Goal: Task Accomplishment & Management: Manage account settings

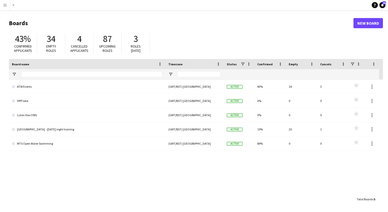
click at [6, 8] on button "Menu" at bounding box center [5, 5] width 10 height 10
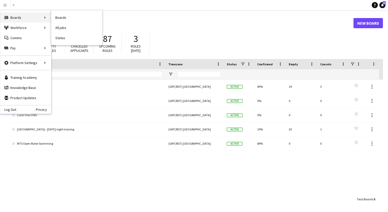
click at [27, 16] on div "Boards Boards" at bounding box center [25, 17] width 51 height 10
click at [65, 19] on link "Boards" at bounding box center [76, 17] width 51 height 10
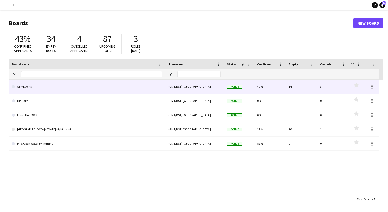
click at [28, 88] on link "ATW Events" at bounding box center [87, 86] width 150 height 14
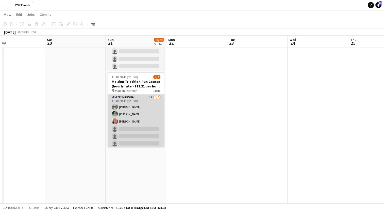
click at [148, 94] on app-card-role "Event Marshal 3A [DATE] 11:30-20:45 (9h15m) [PERSON_NAME] [PERSON_NAME] [PERSON…" at bounding box center [136, 124] width 57 height 61
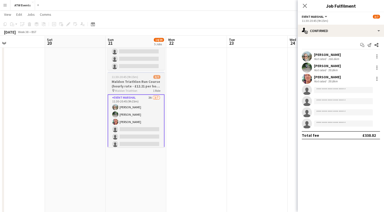
click at [127, 86] on h3 "Maldon Triathlon Run Course (hourly rate - £12.21 per hour if over 21" at bounding box center [136, 83] width 57 height 9
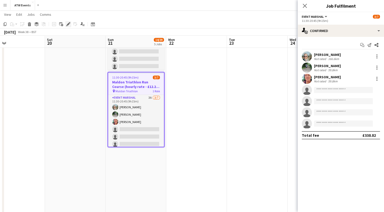
click at [69, 24] on icon at bounding box center [68, 24] width 3 height 3
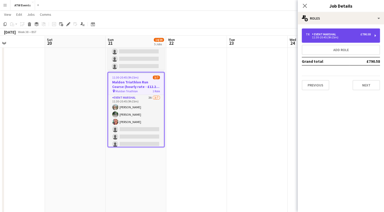
click at [319, 36] on div "Event Marshal" at bounding box center [325, 34] width 26 height 4
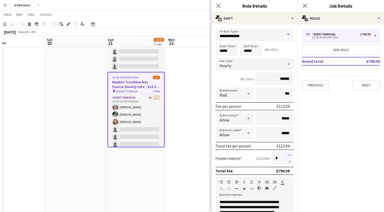
click at [286, 156] on button "button" at bounding box center [290, 155] width 8 height 7
type input "*"
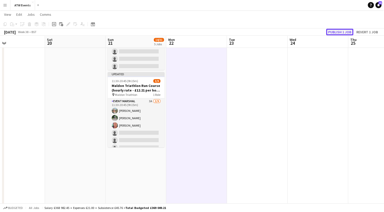
click at [346, 33] on button "Publish 1 job" at bounding box center [339, 32] width 27 height 7
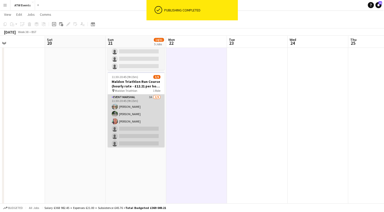
click at [147, 95] on app-card-role "Event Marshal 3A [DATE] 11:30-20:45 (9h15m) [PERSON_NAME] [PERSON_NAME] [PERSON…" at bounding box center [136, 132] width 57 height 76
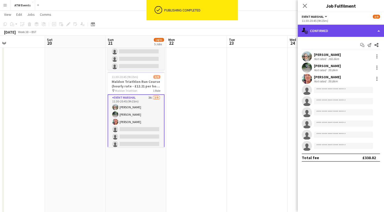
click at [320, 30] on div "single-neutral-actions-check-2 Confirmed" at bounding box center [341, 31] width 86 height 12
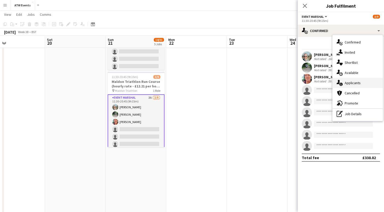
click at [350, 80] on span "Applicants" at bounding box center [353, 82] width 16 height 5
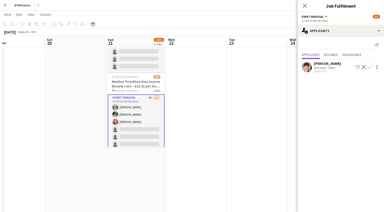
click at [369, 68] on app-icon "Confirm" at bounding box center [370, 67] width 4 height 4
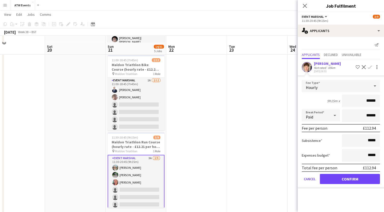
scroll to position [179, 0]
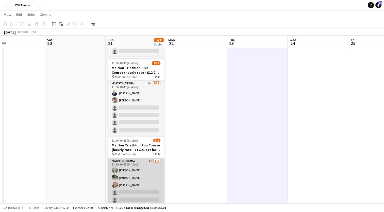
click at [146, 159] on app-card-role "Event Marshal 3A [DATE] 11:30-20:45 (9h15m) [PERSON_NAME] [PERSON_NAME] [PERSON…" at bounding box center [136, 196] width 57 height 76
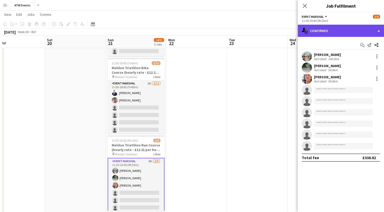
click at [337, 32] on div "single-neutral-actions-check-2 Confirmed" at bounding box center [341, 31] width 86 height 12
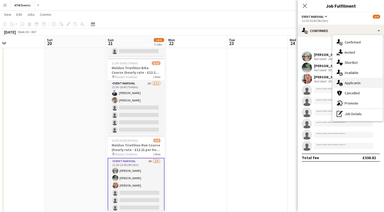
click at [353, 83] on span "Applicants" at bounding box center [353, 82] width 16 height 5
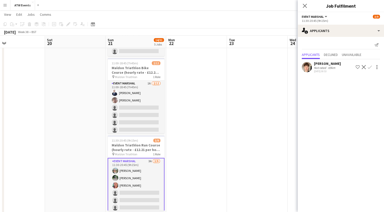
click at [370, 67] on app-icon "Confirm" at bounding box center [370, 67] width 4 height 4
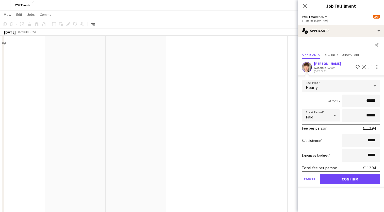
scroll to position [261, 0]
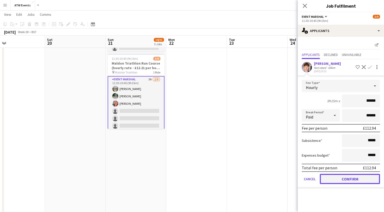
click at [371, 178] on button "Confirm" at bounding box center [350, 179] width 60 height 10
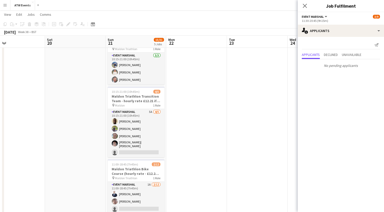
scroll to position [77, 0]
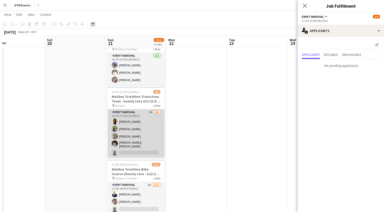
click at [151, 112] on app-card-role "Event Marshal 5A [DATE] 10:15-21:00 (10h45m) [PERSON_NAME] [PERSON_NAME] [PERSO…" at bounding box center [136, 133] width 57 height 48
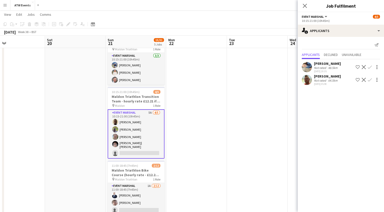
click at [368, 67] on app-icon "Confirm" at bounding box center [370, 67] width 4 height 4
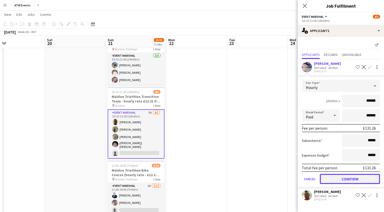
click at [341, 176] on button "Confirm" at bounding box center [350, 179] width 60 height 10
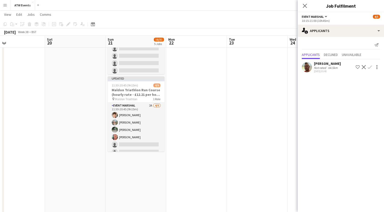
scroll to position [242, 0]
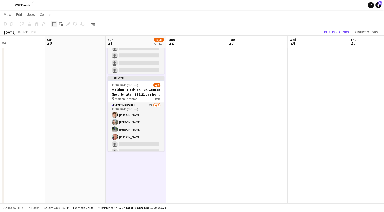
click at [56, 21] on app-toolbar "Copy Paste Paste Ctrl+V Paste with crew Ctrl+Shift+V Paste linked Job [GEOGRAPH…" at bounding box center [192, 24] width 384 height 9
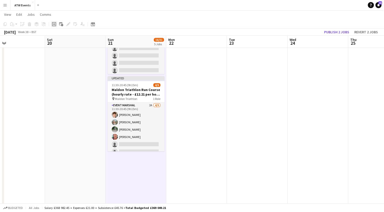
click at [55, 25] on icon "Add job" at bounding box center [54, 24] width 4 height 4
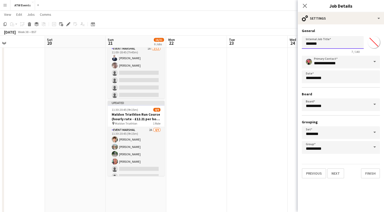
click at [323, 46] on input "*******" at bounding box center [333, 42] width 62 height 13
type input "*"
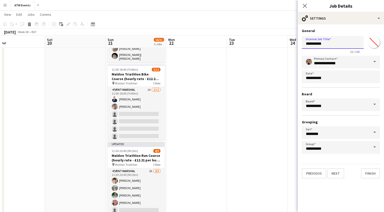
scroll to position [199, 0]
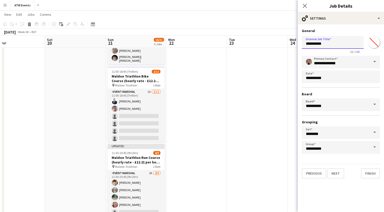
click at [338, 44] on input "**********" at bounding box center [333, 42] width 62 height 13
type input "**********"
click at [330, 176] on button "Next" at bounding box center [335, 173] width 17 height 10
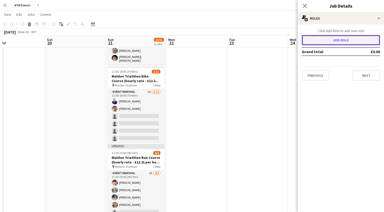
click at [329, 40] on button "Add role" at bounding box center [341, 40] width 78 height 10
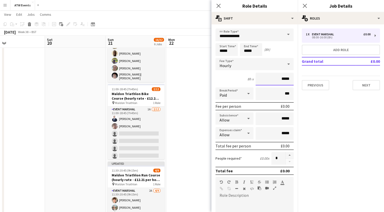
click at [286, 79] on input "*****" at bounding box center [275, 79] width 38 height 13
type input "**"
type input "******"
click at [223, 50] on input "*****" at bounding box center [227, 49] width 22 height 13
type input "*****"
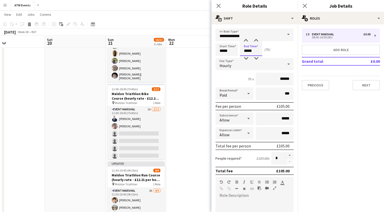
click at [248, 50] on input "*****" at bounding box center [251, 49] width 22 height 13
type input "*****"
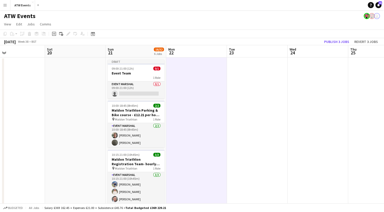
scroll to position [4, 0]
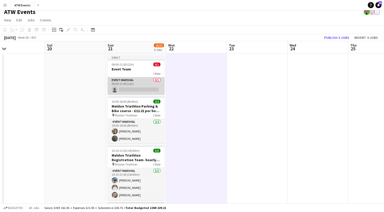
click at [138, 88] on app-card-role "Event Marshal 0/1 09:00-21:00 (12h) single-neutral-actions" at bounding box center [136, 85] width 57 height 17
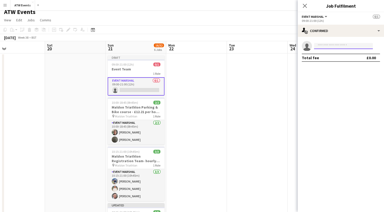
click at [320, 43] on input at bounding box center [343, 46] width 59 height 6
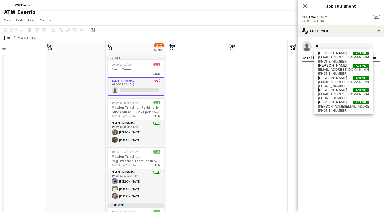
type input "*"
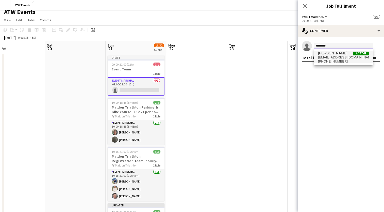
type input "********"
click at [325, 56] on span "[EMAIL_ADDRESS][DOMAIN_NAME]" at bounding box center [343, 57] width 51 height 4
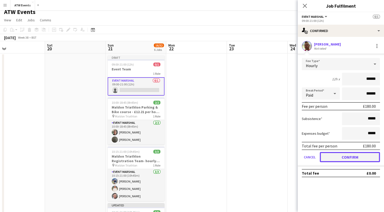
click at [339, 153] on button "Confirm" at bounding box center [350, 157] width 60 height 10
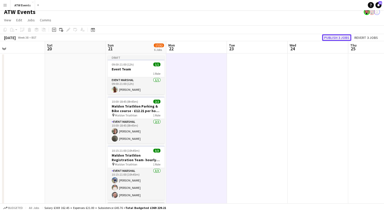
click at [328, 35] on button "Publish 3 jobs" at bounding box center [336, 37] width 29 height 7
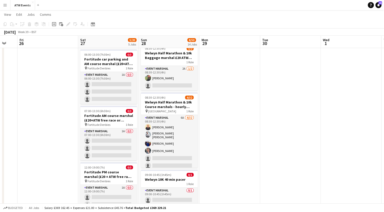
scroll to position [0, 165]
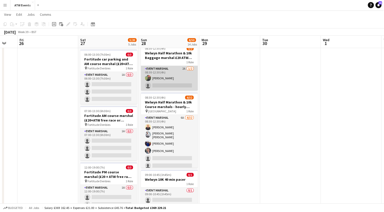
click at [184, 66] on app-card-role "Event Marshal 2A [DATE] 08:30-12:30 (4h) [PERSON_NAME] single-neutral-actions" at bounding box center [169, 78] width 57 height 25
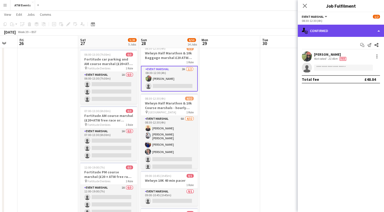
click at [331, 32] on div "single-neutral-actions-check-2 Confirmed" at bounding box center [341, 31] width 86 height 12
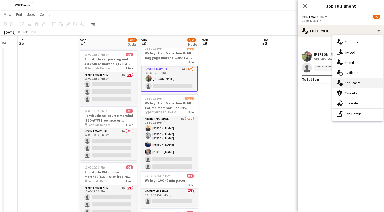
click at [348, 81] on span "Applicants" at bounding box center [353, 82] width 16 height 5
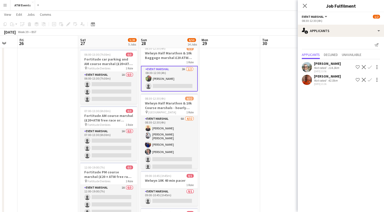
click at [371, 78] on app-icon "Confirm" at bounding box center [370, 80] width 4 height 4
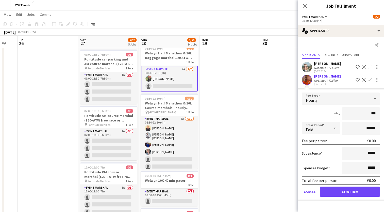
type input "**"
type input "******"
click at [348, 192] on button "Confirm" at bounding box center [350, 191] width 60 height 10
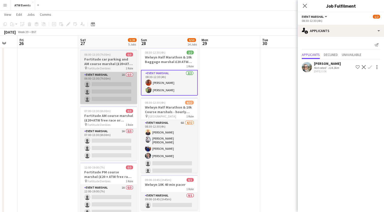
drag, startPoint x: 348, startPoint y: 192, endPoint x: 114, endPoint y: 77, distance: 260.7
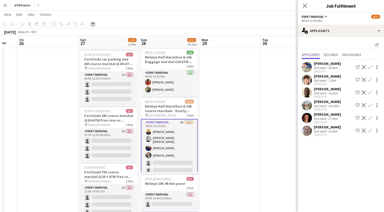
click at [368, 65] on app-icon "Confirm" at bounding box center [370, 67] width 4 height 4
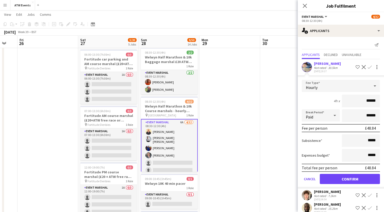
scroll to position [26, 0]
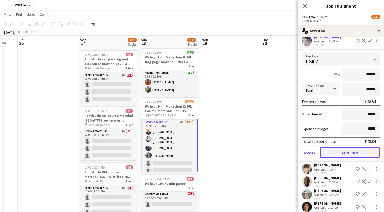
click at [338, 151] on button "Confirm" at bounding box center [350, 152] width 60 height 10
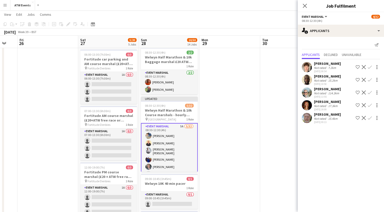
click at [369, 65] on app-icon "Confirm" at bounding box center [370, 67] width 4 height 4
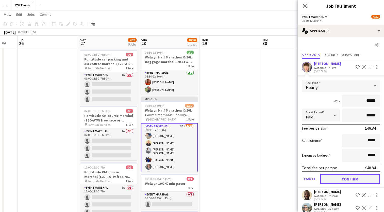
click at [341, 180] on button "Confirm" at bounding box center [350, 179] width 60 height 10
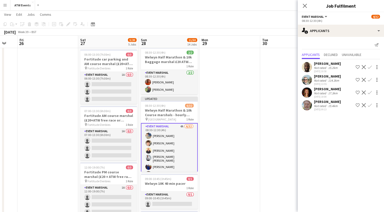
click at [371, 65] on app-icon "Confirm" at bounding box center [370, 67] width 4 height 4
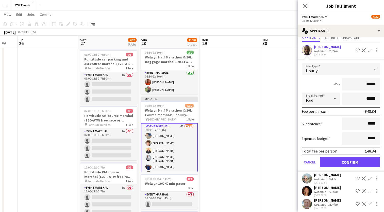
scroll to position [17, 0]
click at [351, 161] on button "Confirm" at bounding box center [350, 162] width 60 height 10
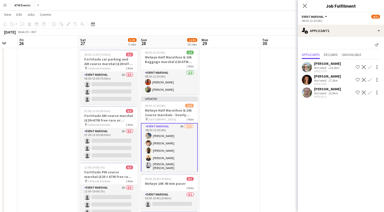
click at [370, 79] on app-icon "Confirm" at bounding box center [370, 80] width 4 height 4
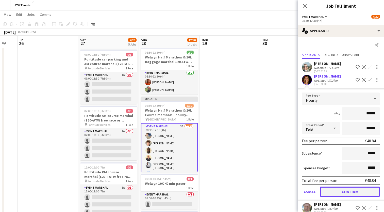
click at [337, 188] on button "Confirm" at bounding box center [350, 191] width 60 height 10
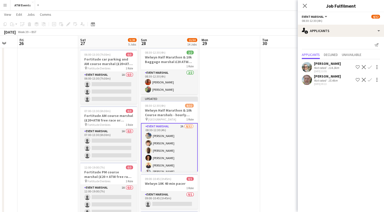
click at [368, 78] on app-icon "Confirm" at bounding box center [370, 80] width 4 height 4
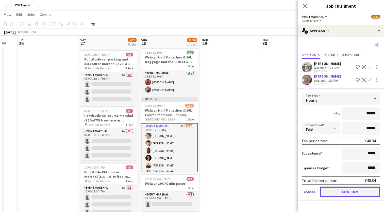
click at [347, 193] on button "Confirm" at bounding box center [350, 191] width 60 height 10
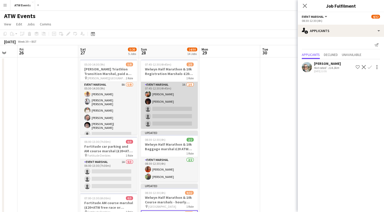
click at [185, 84] on app-card-role "Event Marshal 3A [DATE] 07:45-12:30 (4h45m) [PERSON_NAME] [PERSON_NAME] single-…" at bounding box center [169, 105] width 57 height 47
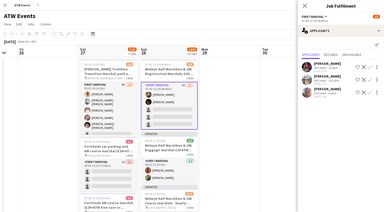
click at [370, 66] on app-icon "Confirm" at bounding box center [370, 67] width 4 height 4
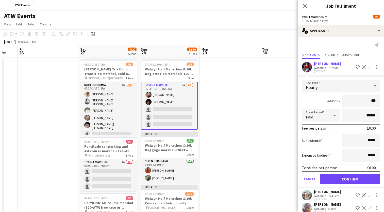
type input "**"
type input "******"
click at [340, 177] on button "Confirm" at bounding box center [350, 179] width 60 height 10
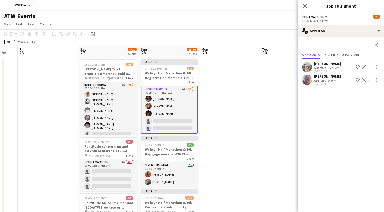
click at [370, 78] on app-icon "Confirm" at bounding box center [370, 80] width 4 height 4
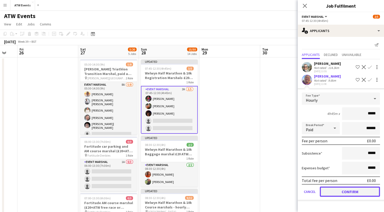
click at [337, 188] on button "Confirm" at bounding box center [350, 191] width 60 height 10
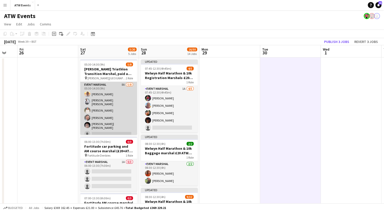
click at [119, 85] on app-card-role "Event Marshal 8A [DATE] 05:30-14:30 (9h) [PERSON_NAME] [PERSON_NAME] [PERSON_NA…" at bounding box center [108, 118] width 57 height 72
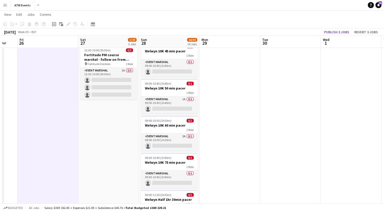
scroll to position [258, 0]
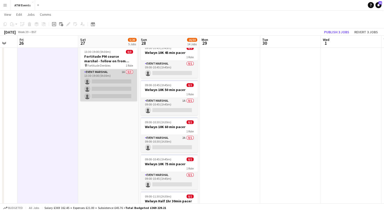
click at [123, 69] on app-card-role "Event Marshal 1A 0/3 13:30-19:00 (5h30m) single-neutral-actions single-neutral-…" at bounding box center [108, 85] width 57 height 32
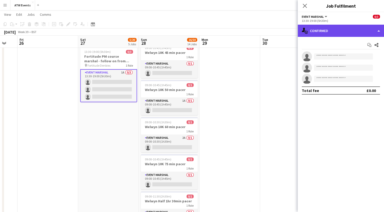
click at [315, 30] on div "single-neutral-actions-check-2 Confirmed" at bounding box center [341, 31] width 86 height 12
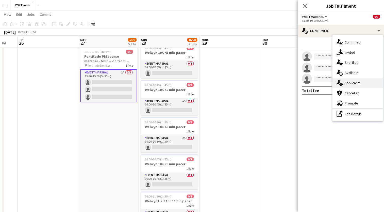
click at [352, 81] on span "Applicants" at bounding box center [353, 82] width 16 height 5
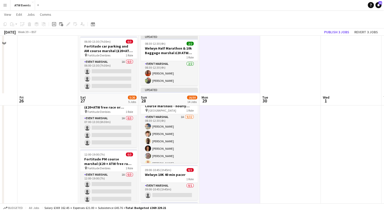
scroll to position [217, 0]
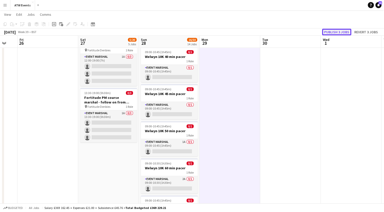
click at [332, 32] on button "Publish 3 jobs" at bounding box center [336, 32] width 29 height 7
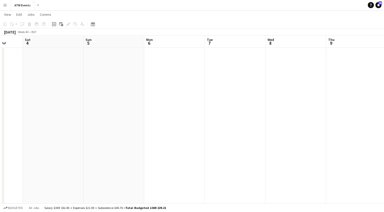
scroll to position [0, 159]
